Goal: Information Seeking & Learning: Learn about a topic

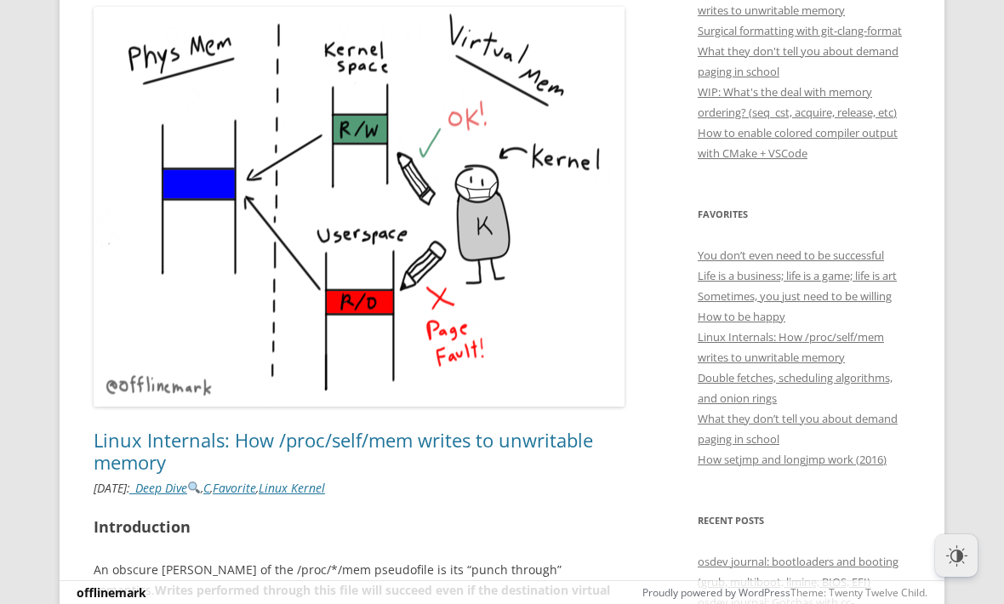
scroll to position [459, 0]
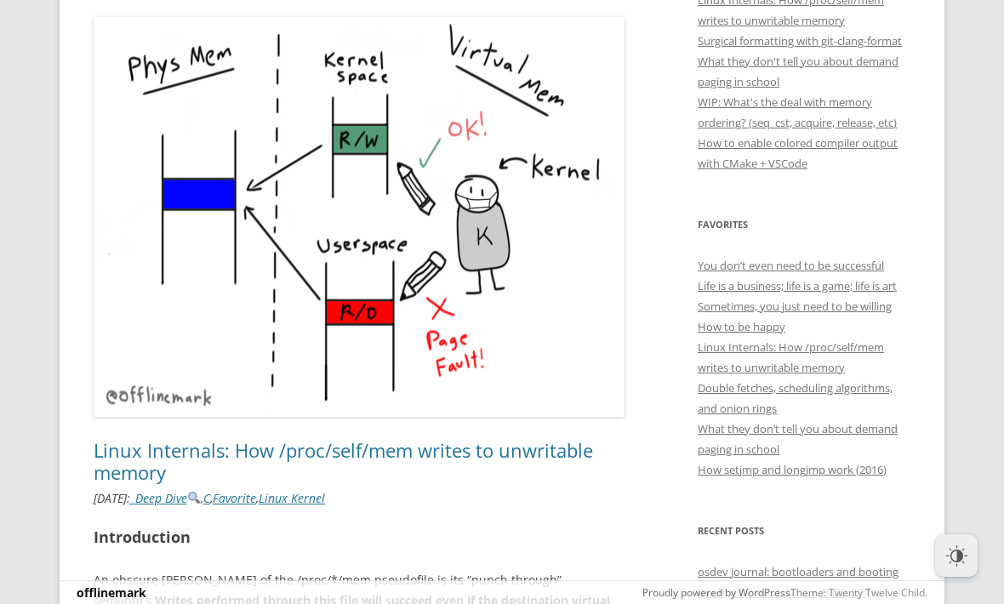
click at [846, 313] on link "Sometimes, you just need to be willing" at bounding box center [795, 306] width 194 height 15
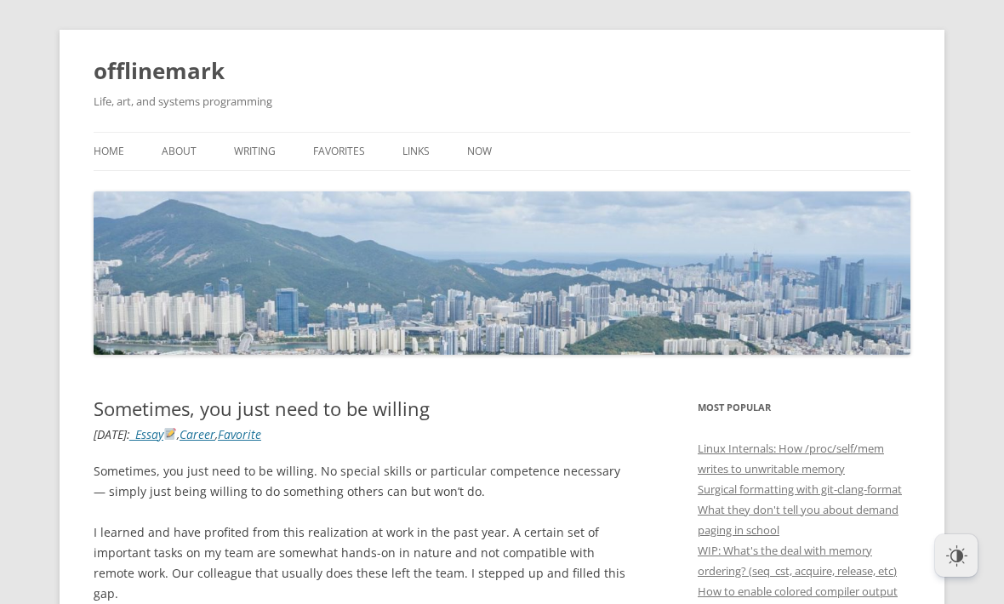
scroll to position [44, 0]
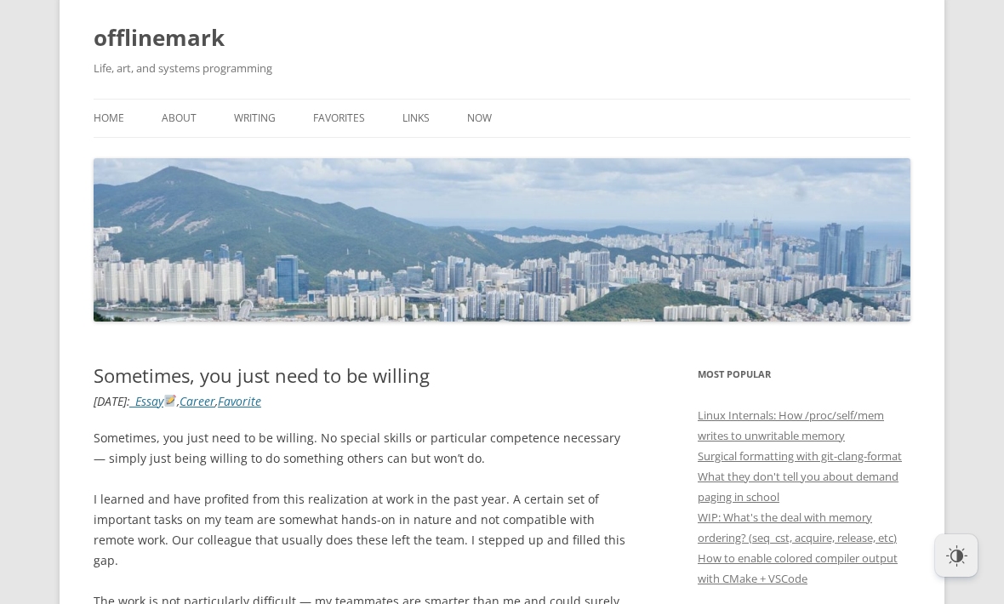
click at [122, 120] on link "Home" at bounding box center [109, 118] width 31 height 37
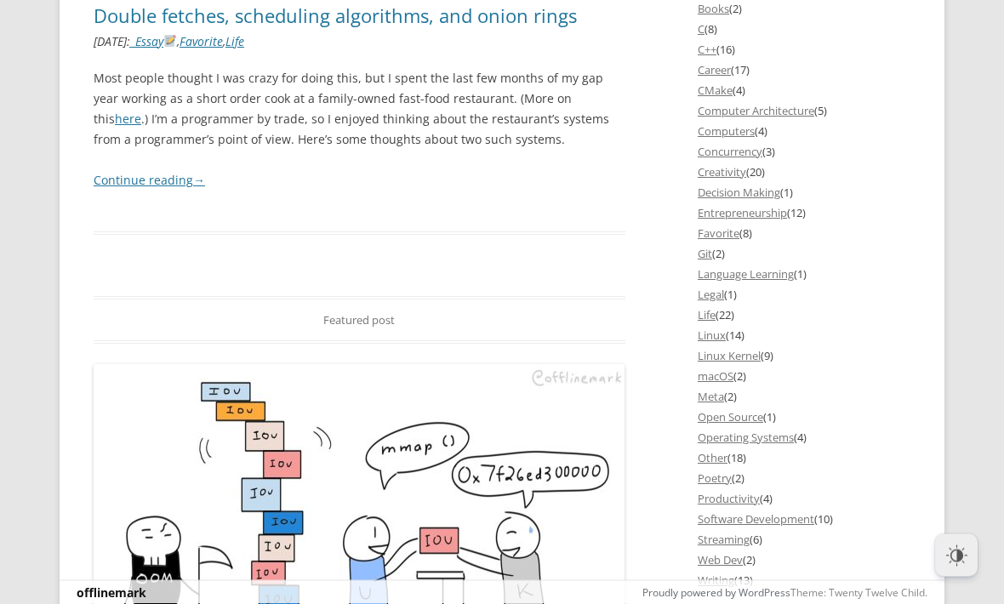
scroll to position [1822, 0]
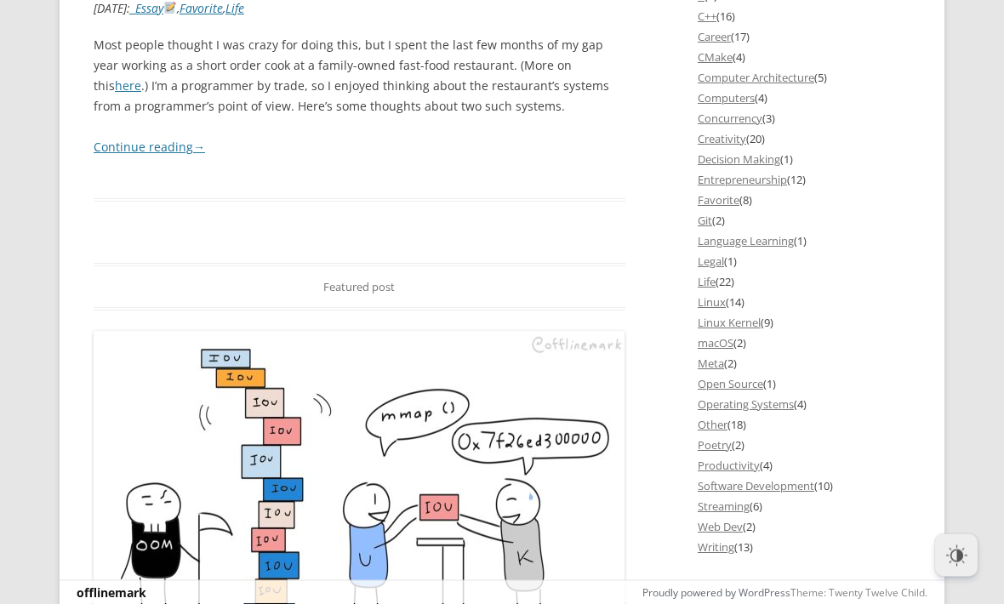
click at [741, 328] on link "Linux Kernel" at bounding box center [729, 323] width 63 height 15
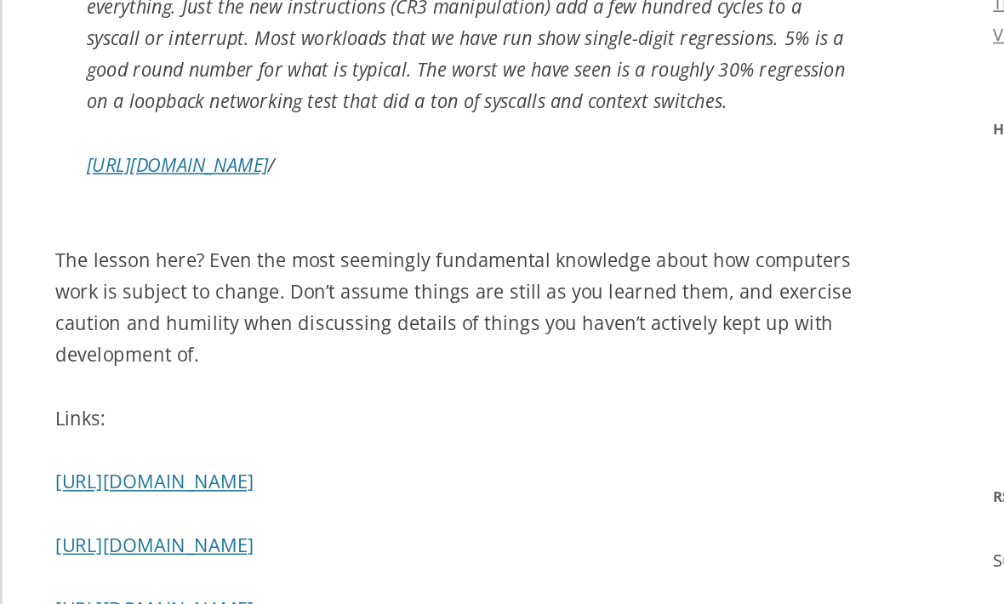
scroll to position [953, 0]
click at [114, 276] on link "https://lwn.net/Articles/738975" at bounding box center [172, 284] width 117 height 16
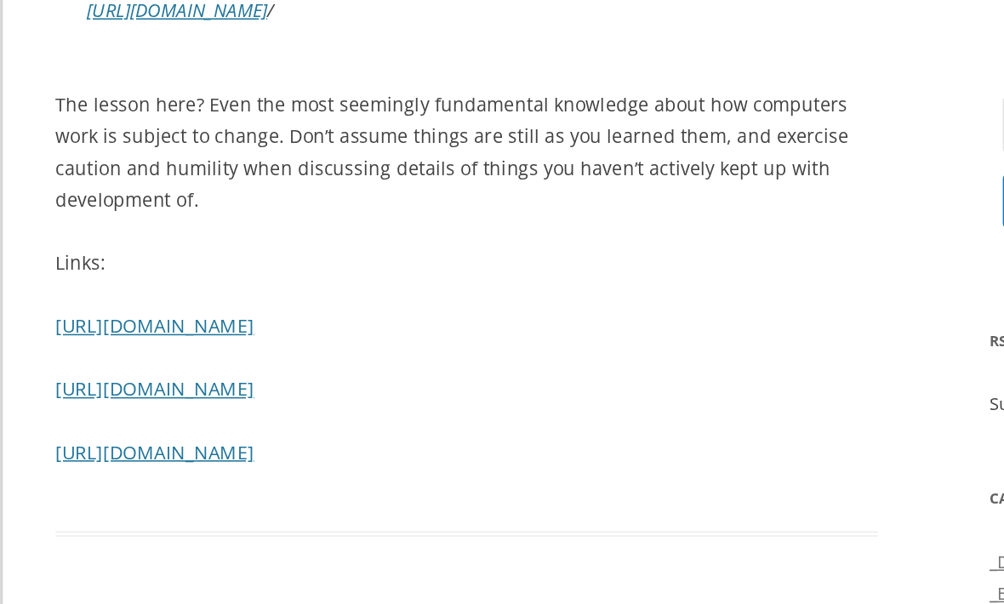
scroll to position [1054, 0]
click at [125, 379] on link "https://wiki.osdev.org/Paging" at bounding box center [158, 387] width 128 height 16
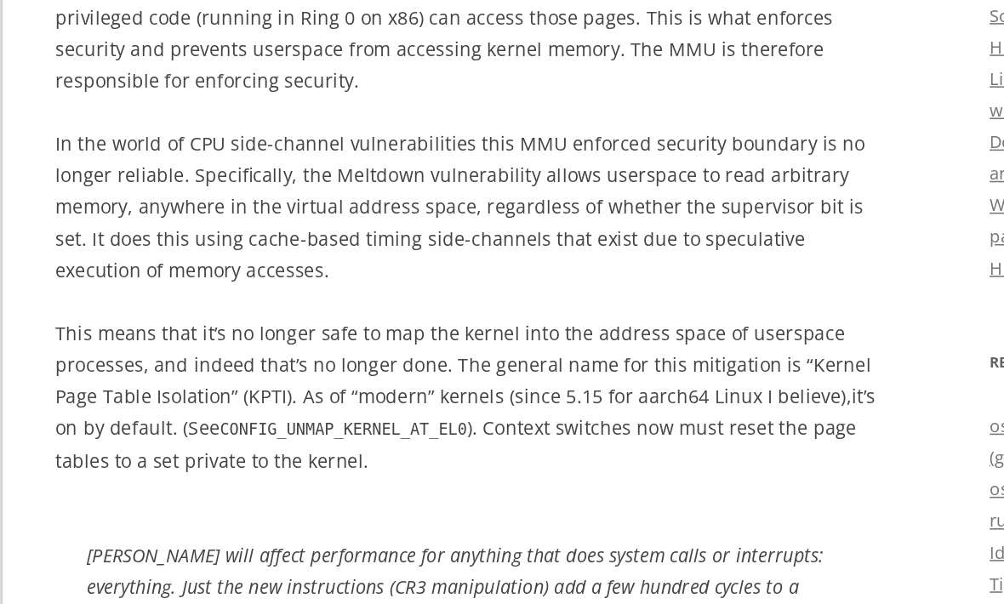
scroll to position [579, 0]
click at [465, 383] on p "This means that it’s no longer safe to map the kernel into the address space of…" at bounding box center [360, 434] width 532 height 103
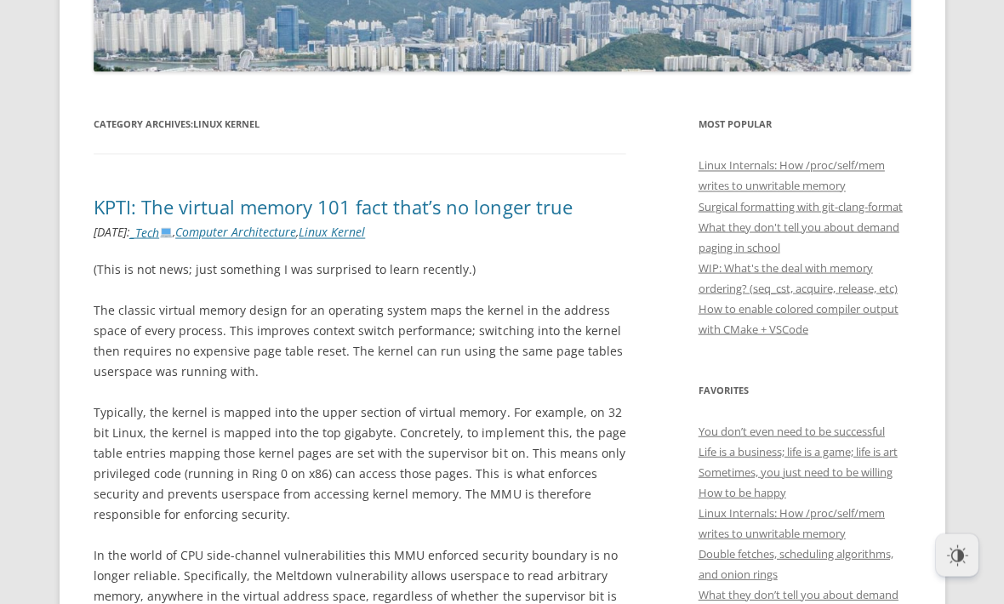
scroll to position [294, 0]
